Goal: Communication & Community: Answer question/provide support

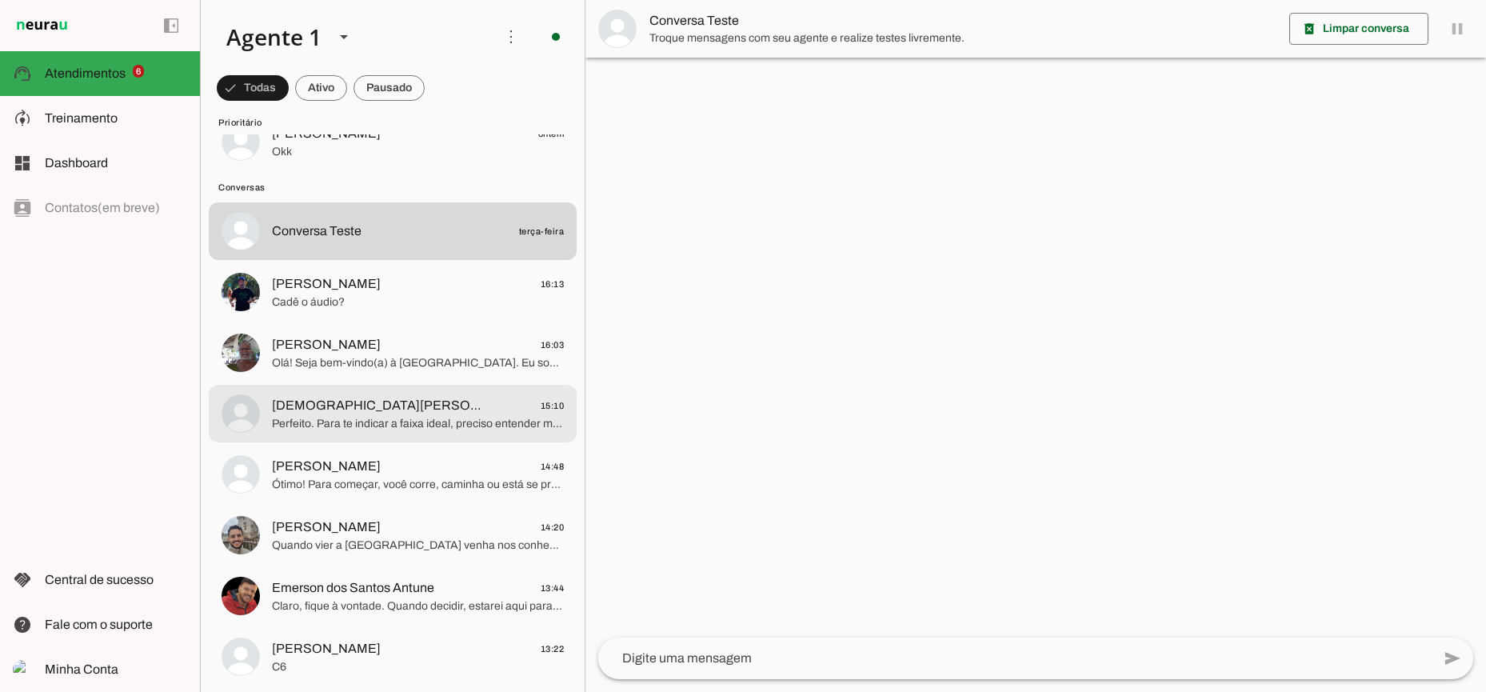
scroll to position [362, 0]
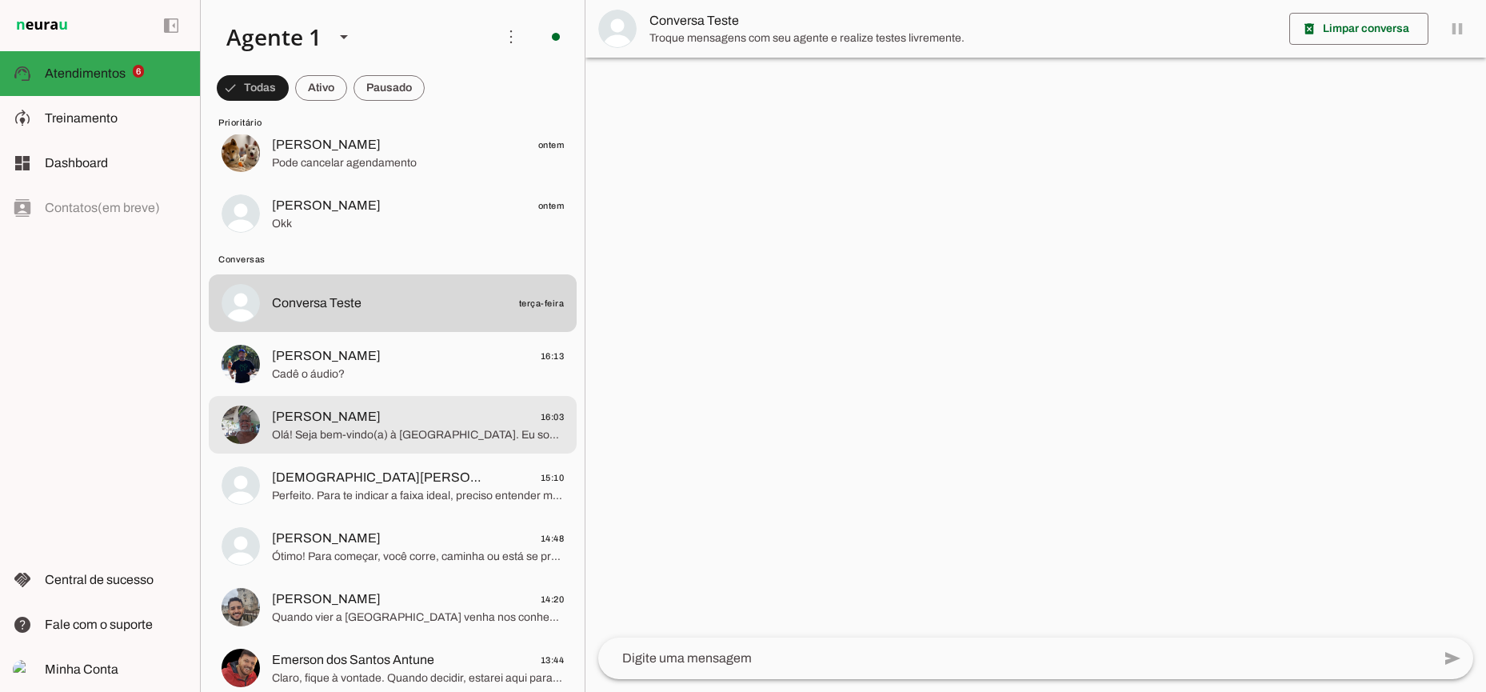
scroll to position [294, 0]
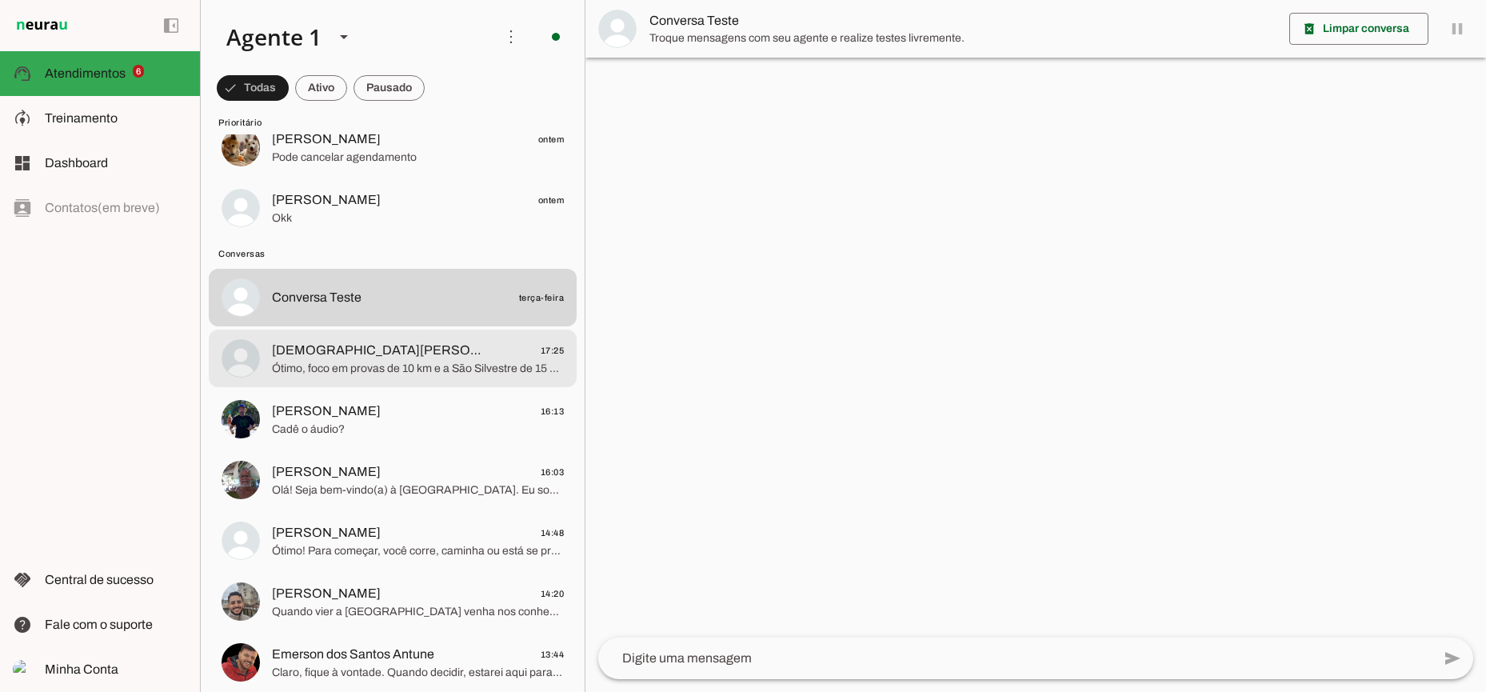
click at [407, 372] on span "Ótimo, foco em provas de 10 km e a São Silvestre de 15 km é importante para def…" at bounding box center [418, 369] width 292 height 16
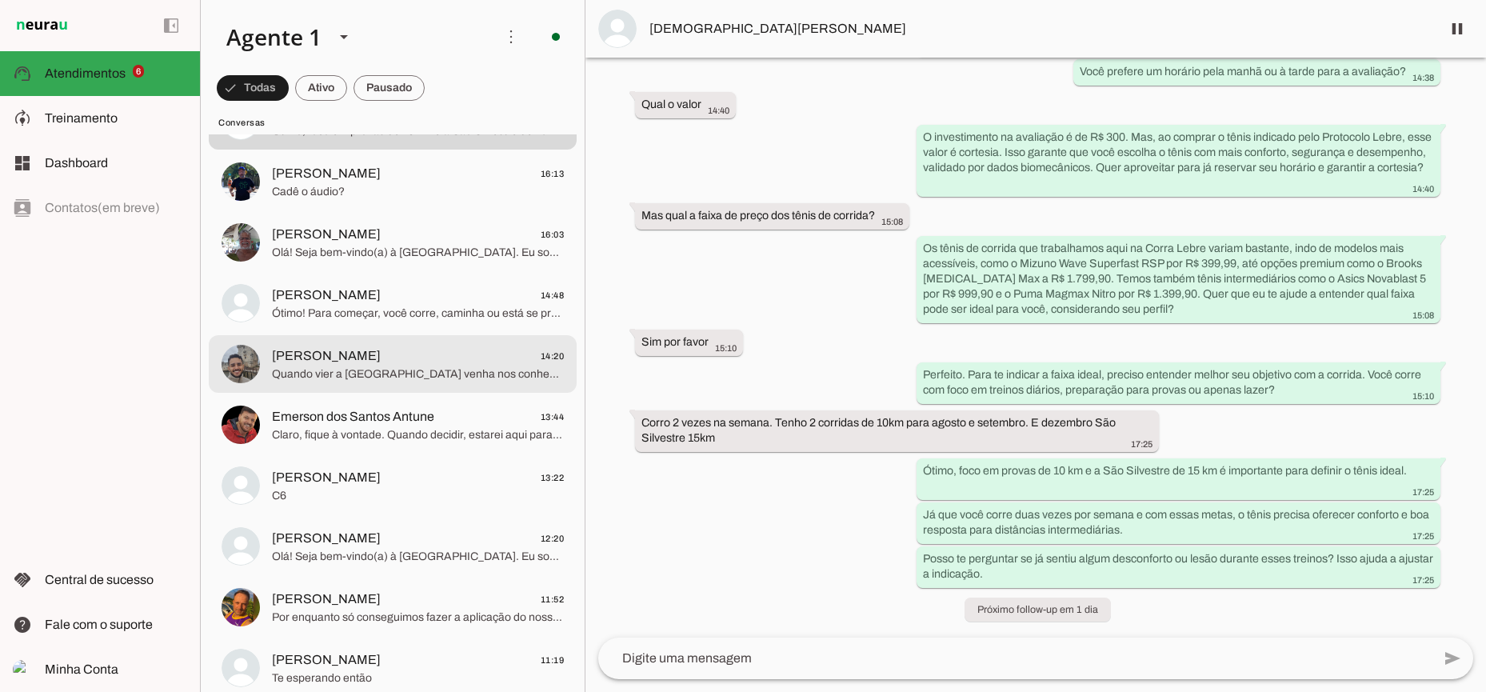
scroll to position [535, 0]
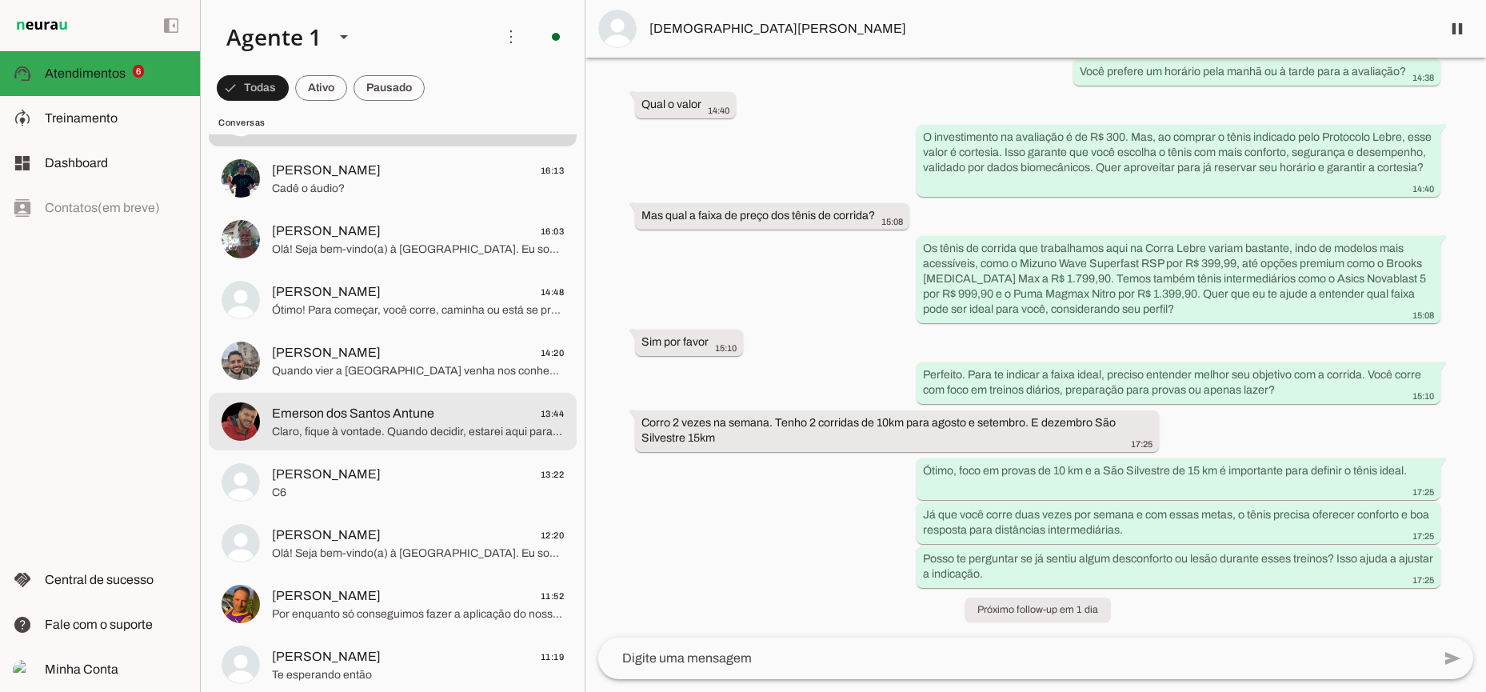
click at [427, 429] on span "Claro, fique à vontade. Quando decidir, estarei aqui para ajudar. Posso dizer q…" at bounding box center [418, 432] width 292 height 16
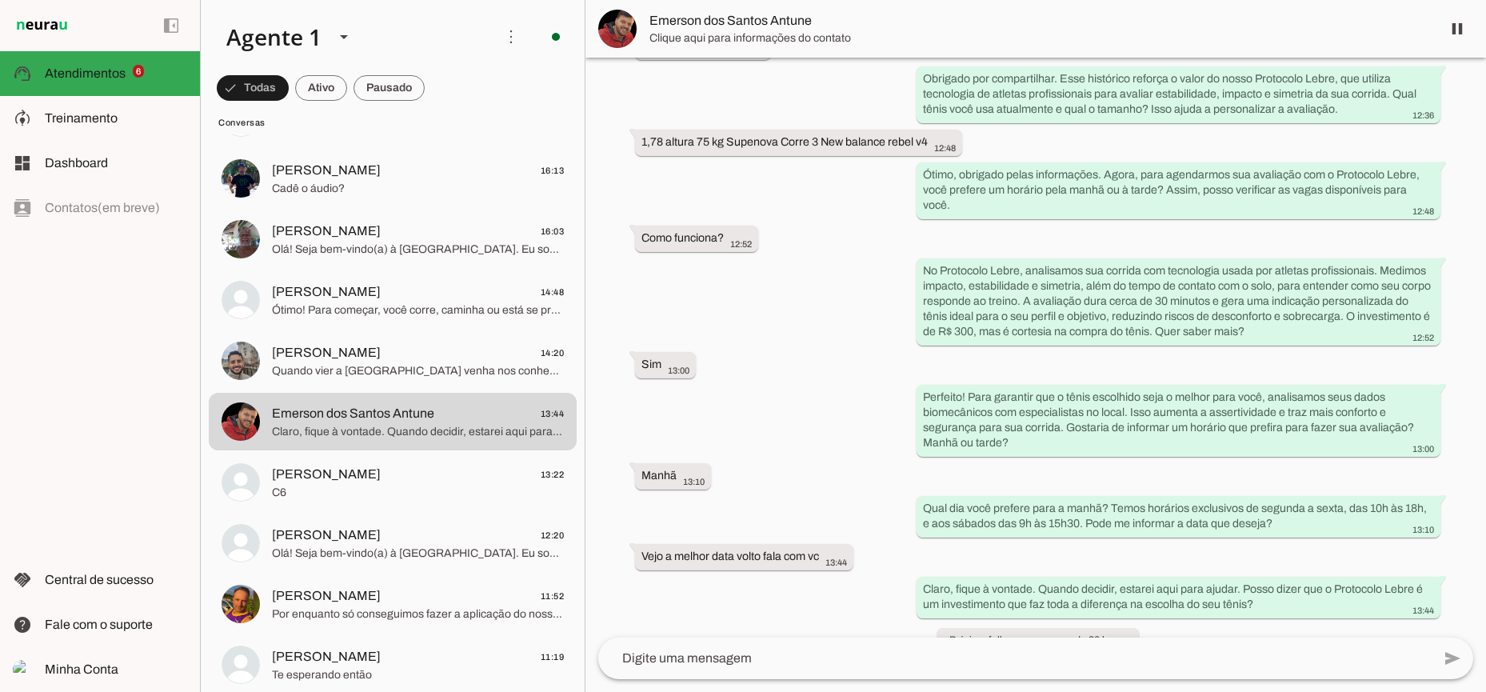
scroll to position [494, 0]
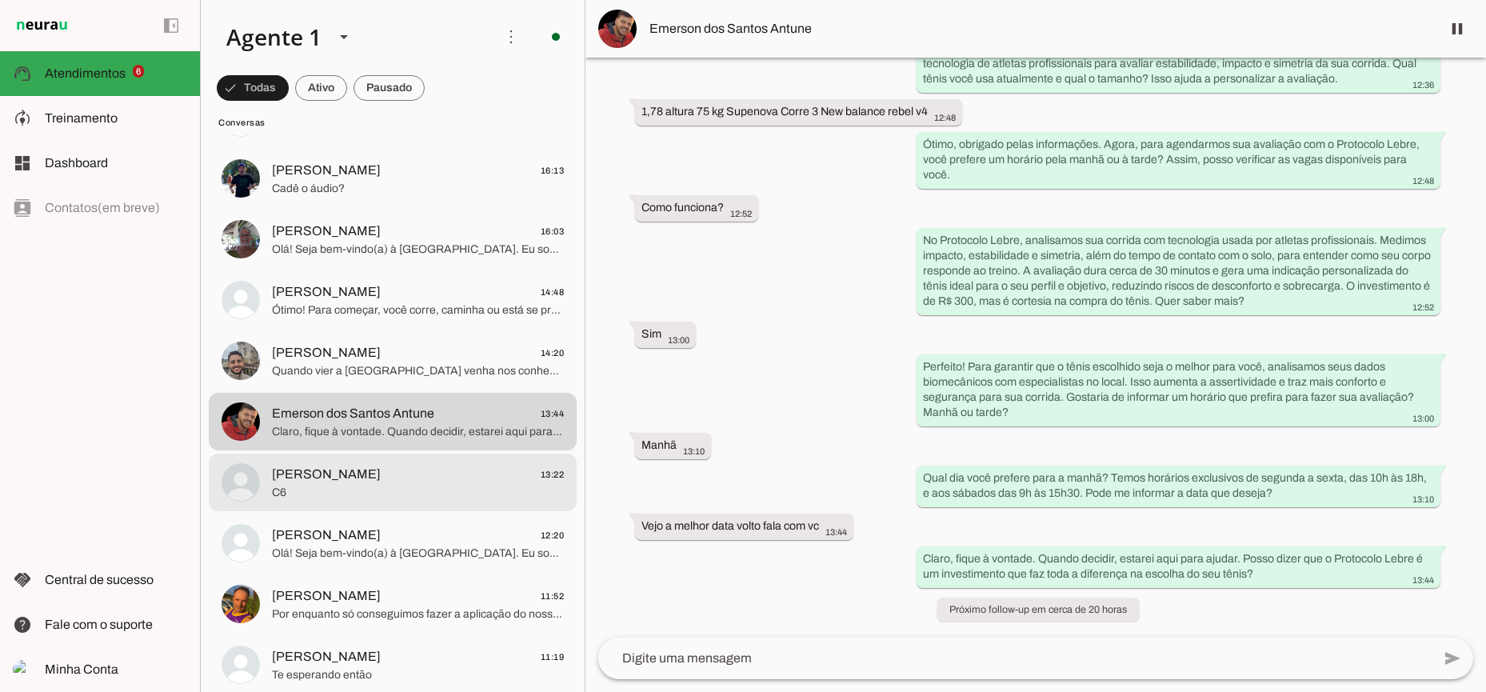
click at [411, 478] on span "[PERSON_NAME] 13:22" at bounding box center [418, 475] width 292 height 20
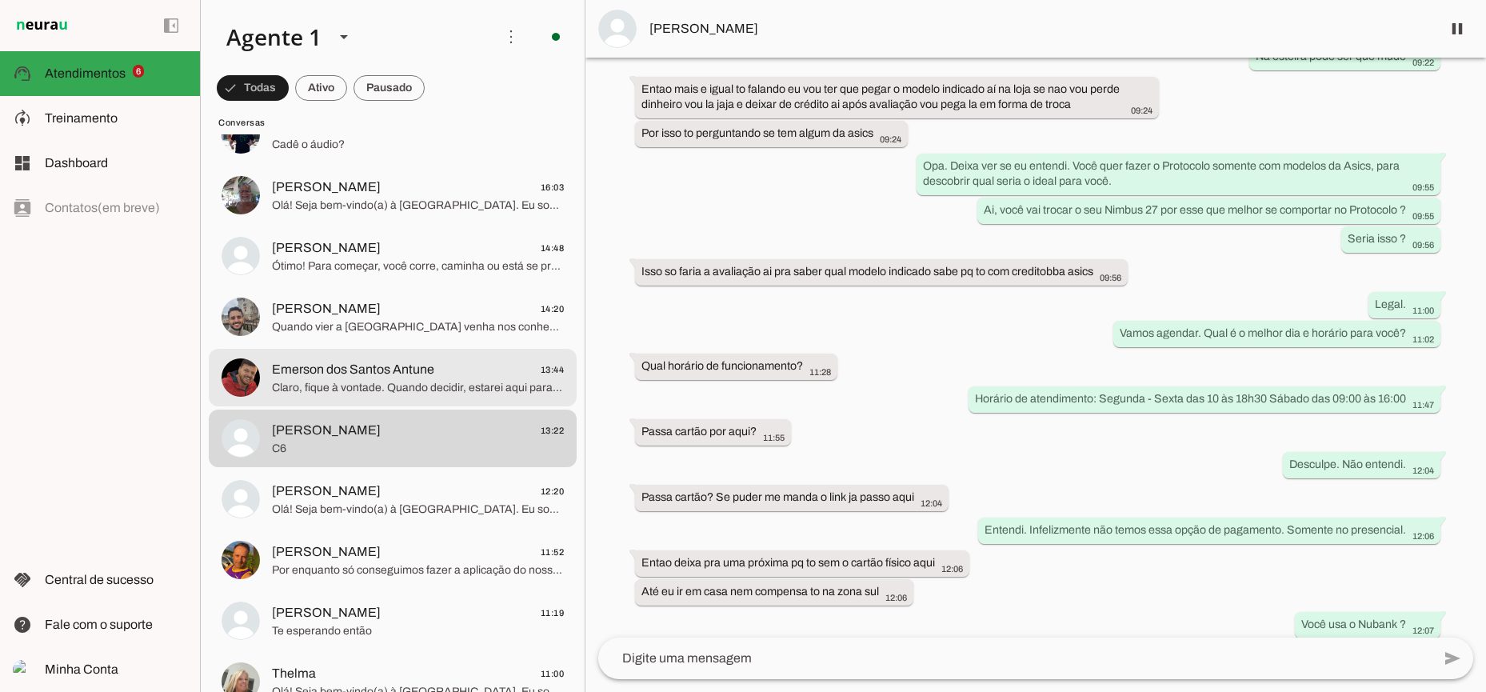
scroll to position [582, 0]
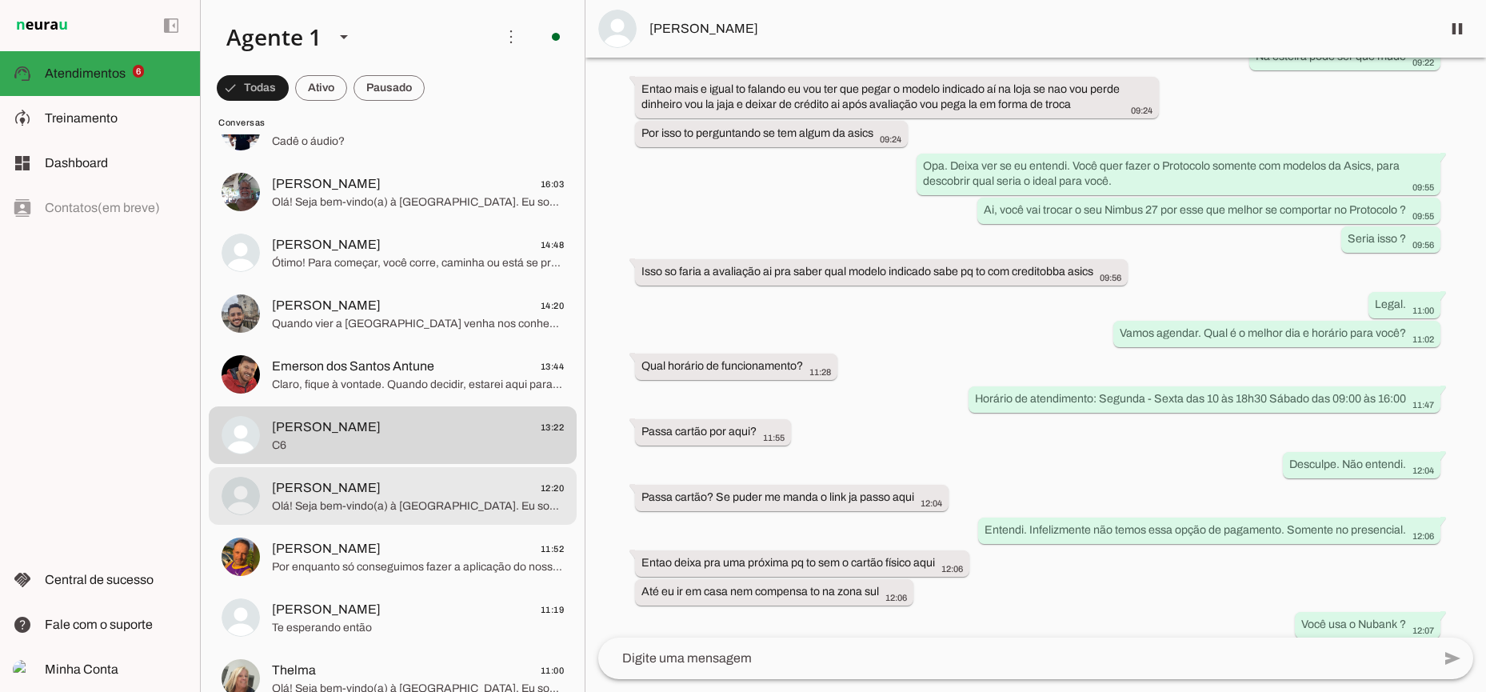
click at [398, 488] on span "[PERSON_NAME] 12:20" at bounding box center [418, 488] width 292 height 20
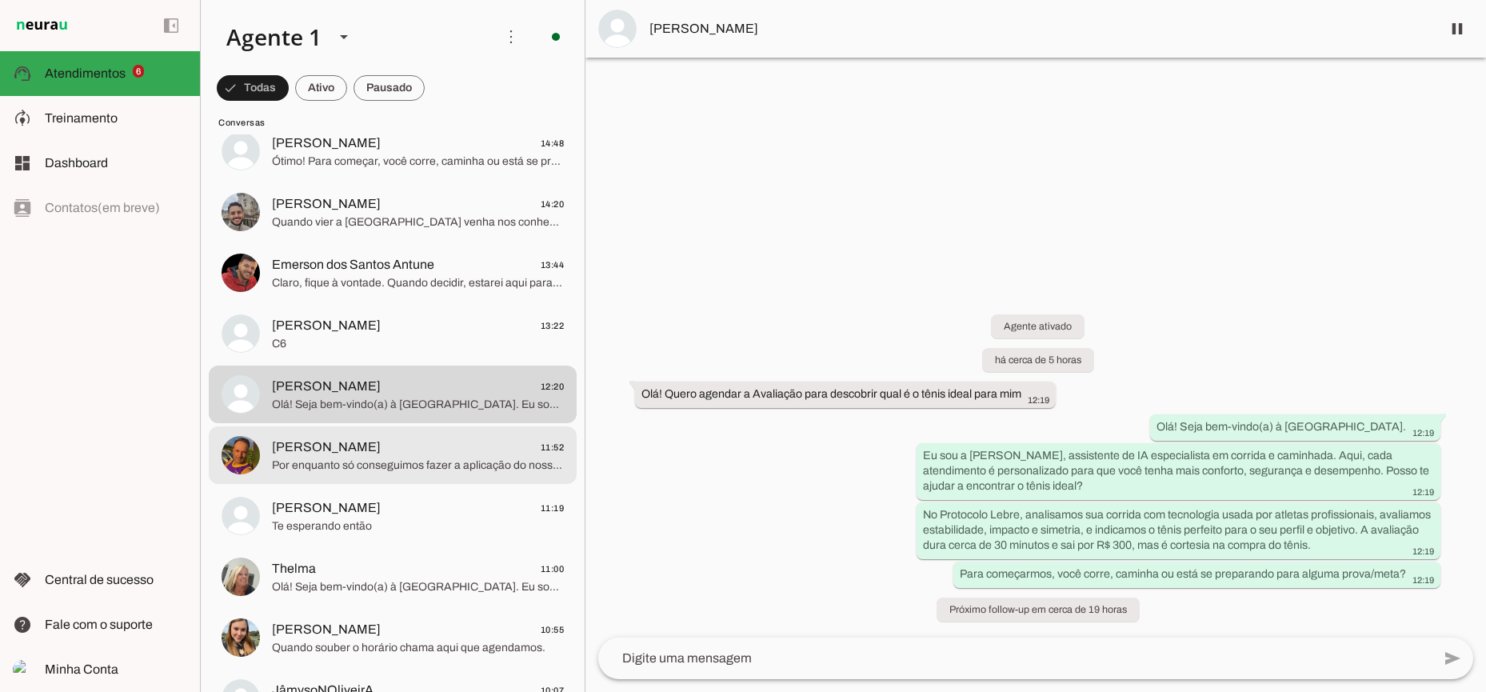
scroll to position [689, 0]
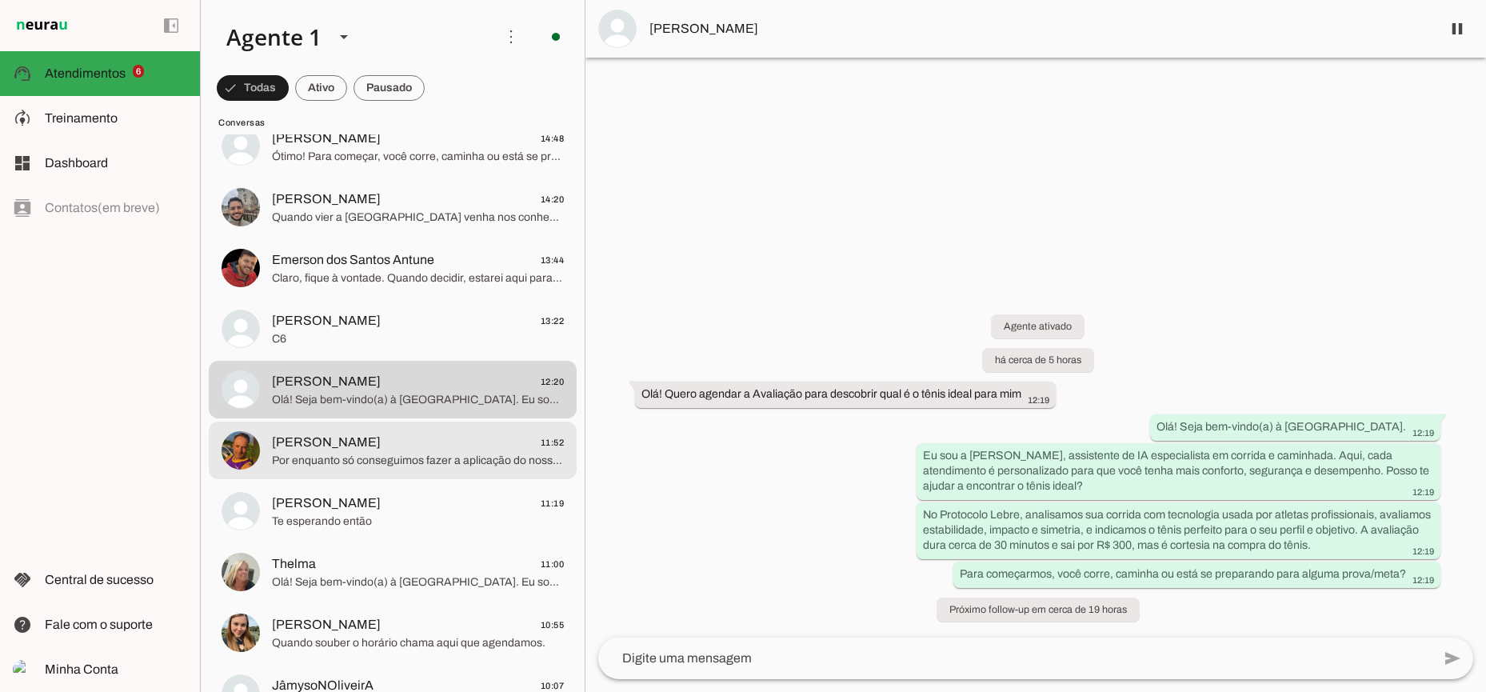
click at [412, 457] on span "Por enquanto só conseguimos fazer a aplicação do nosso Protocolo no presencial,…" at bounding box center [418, 461] width 292 height 16
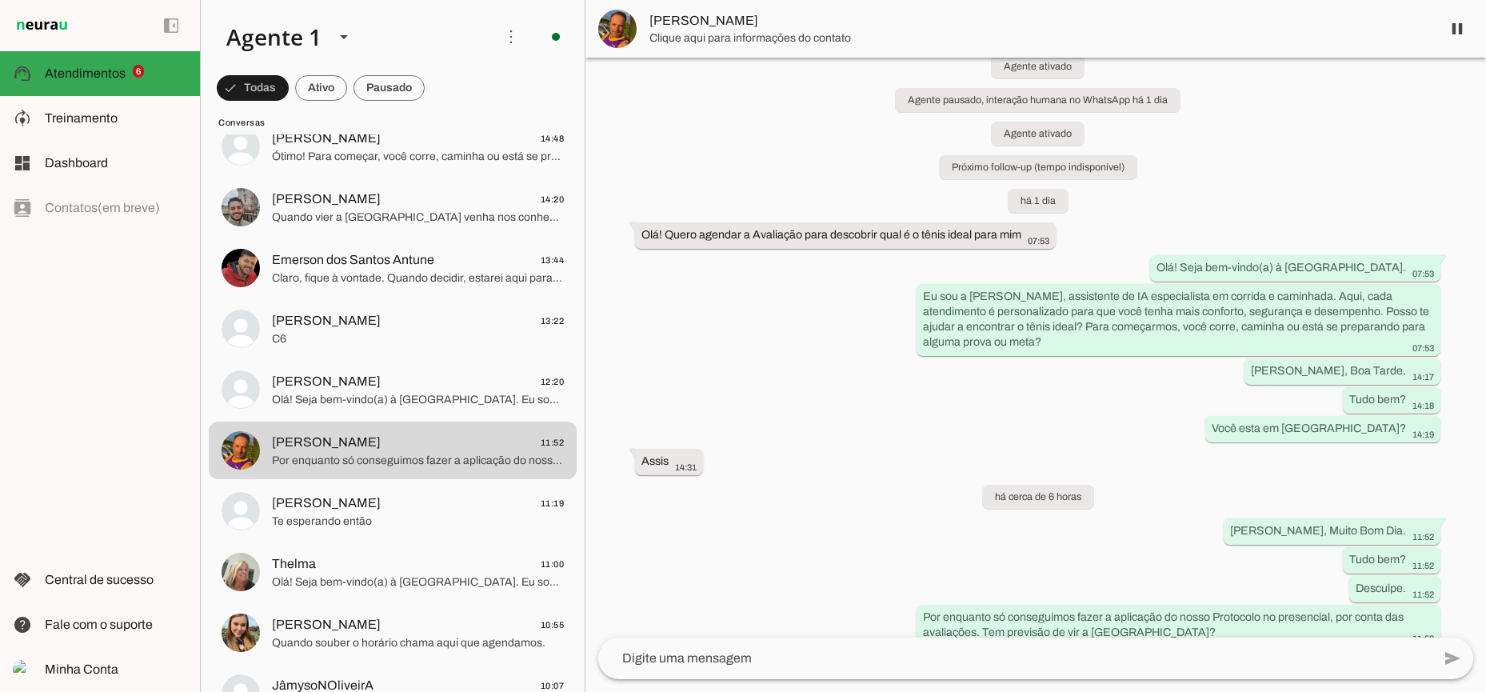
scroll to position [59, 0]
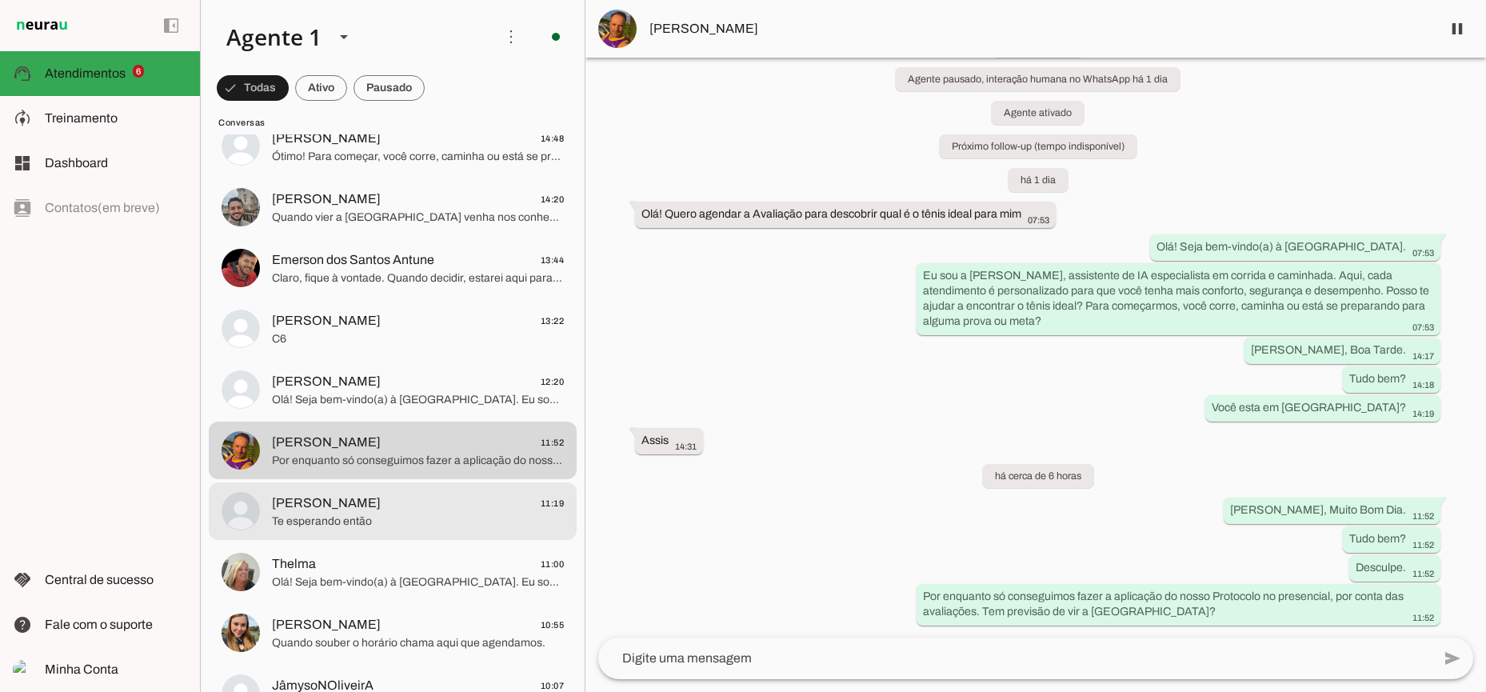
click at [354, 504] on span "[PERSON_NAME]" at bounding box center [326, 503] width 109 height 19
